Goal: Task Accomplishment & Management: Manage account settings

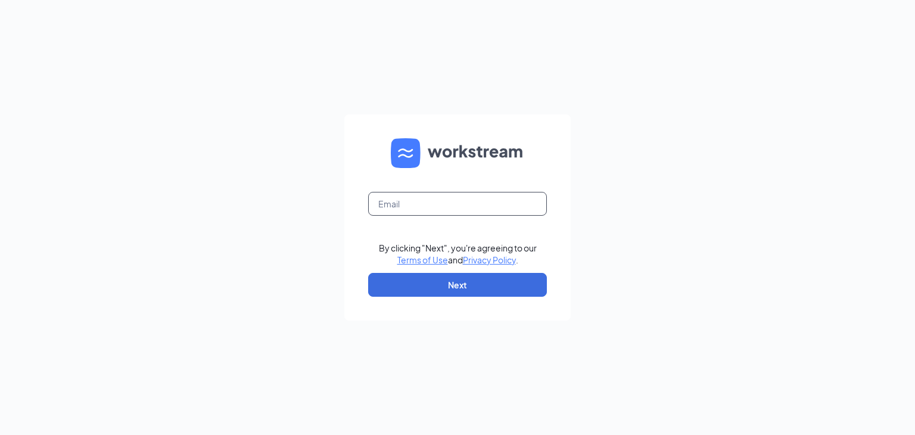
click at [428, 204] on input "text" at bounding box center [457, 204] width 179 height 24
type input "hshockley@charterfoods.net"
click at [448, 288] on button "Next" at bounding box center [457, 285] width 179 height 24
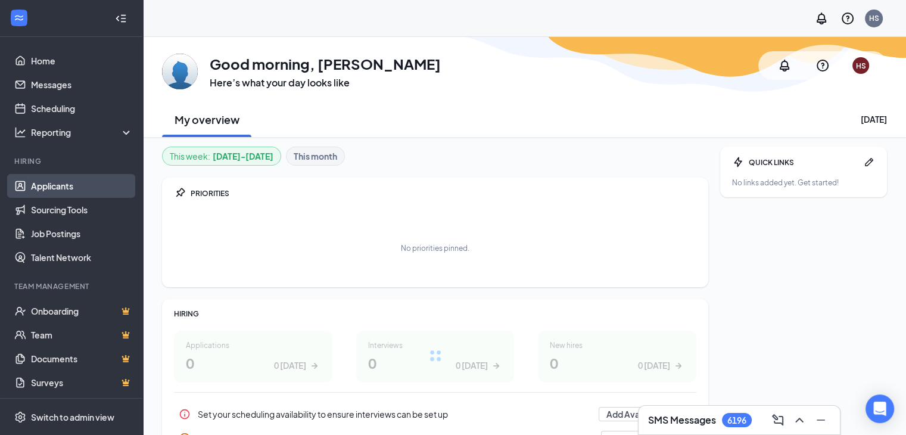
click at [58, 179] on link "Applicants" at bounding box center [82, 186] width 102 height 24
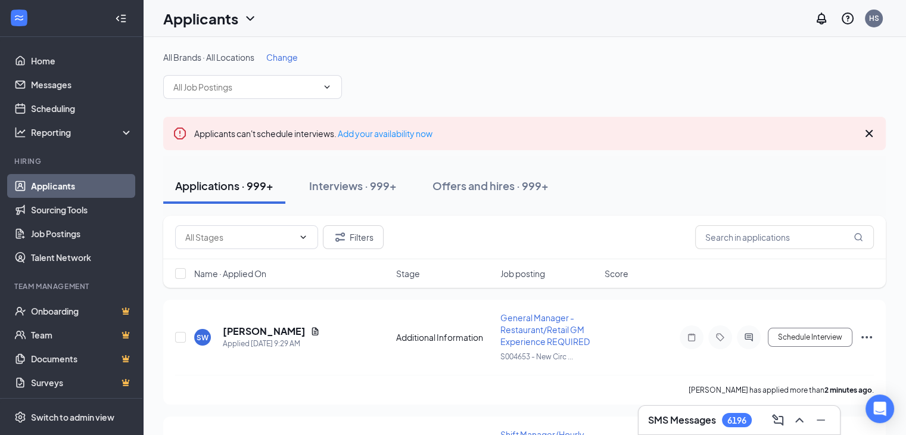
click at [282, 54] on span "Change" at bounding box center [282, 57] width 32 height 11
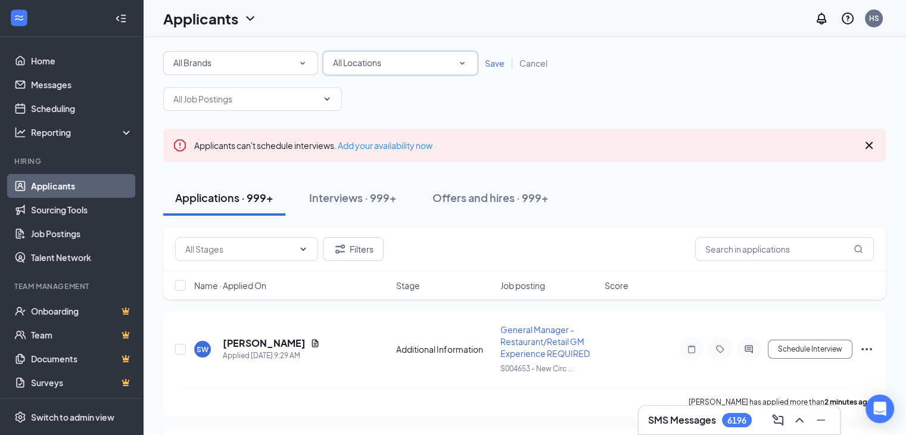
click at [365, 70] on div "All Locations" at bounding box center [400, 63] width 135 height 14
type input "anderson"
click at [362, 99] on span "S032151 Anderson, SC" at bounding box center [376, 96] width 89 height 11
click at [496, 60] on span "Save" at bounding box center [495, 63] width 20 height 11
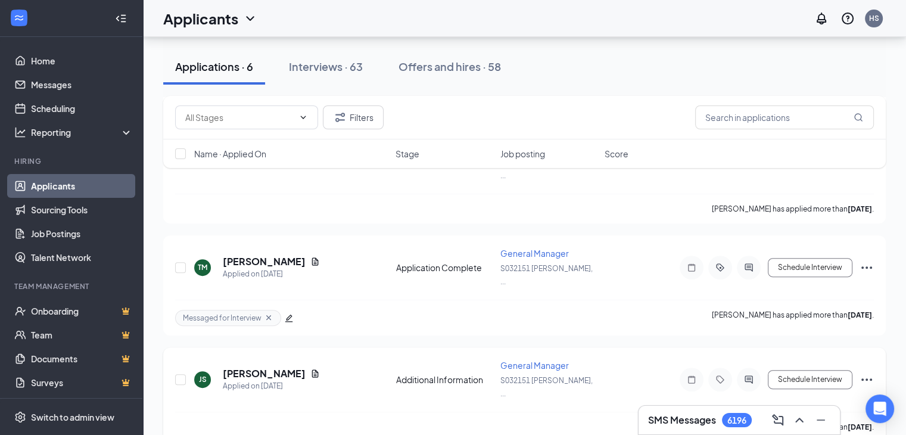
scroll to position [395, 0]
click at [541, 299] on div "Messaged for Interview Tionna Melendez has applied more than 2 months ago ." at bounding box center [524, 317] width 699 height 36
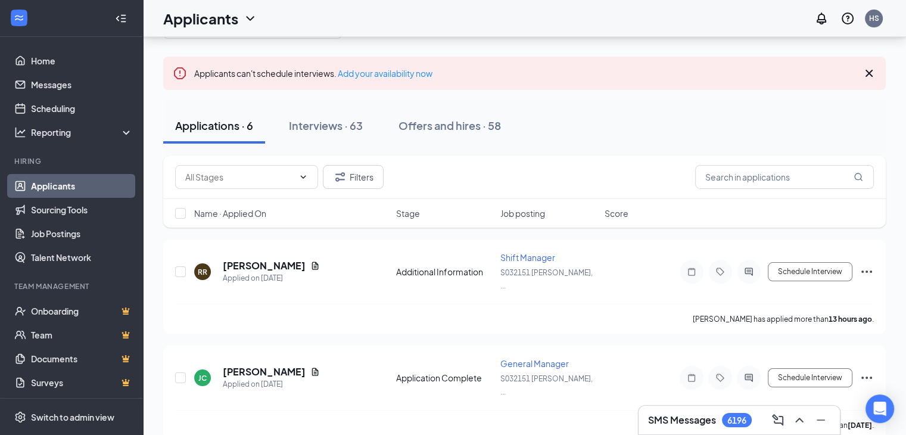
scroll to position [61, 0]
